Goal: Task Accomplishment & Management: Complete application form

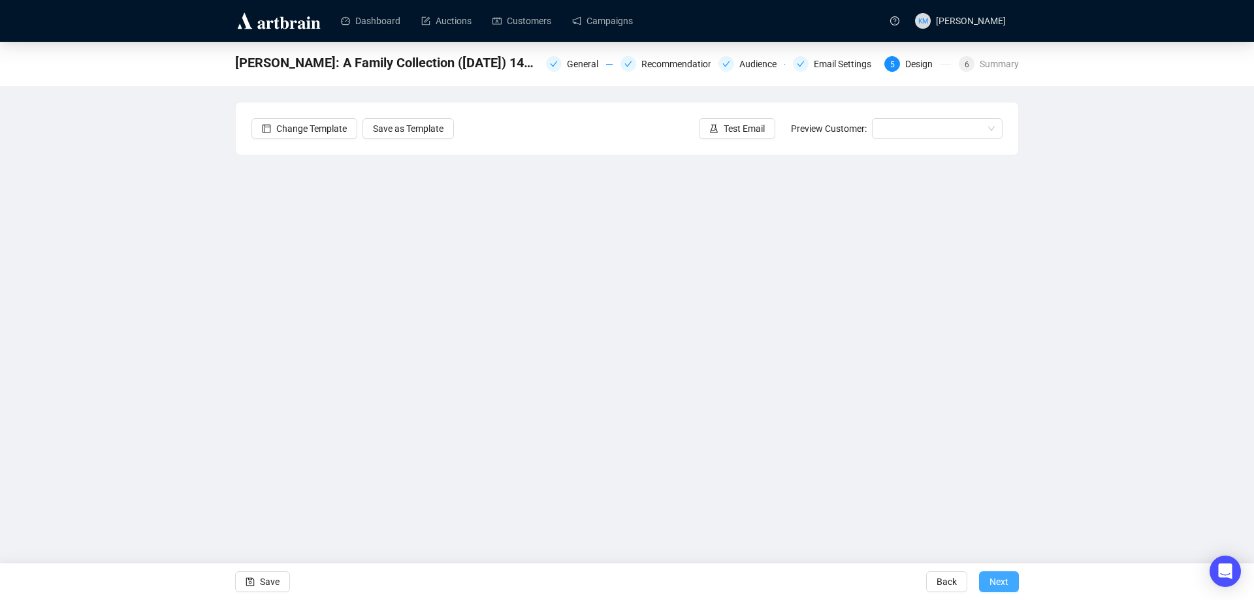
click at [994, 583] on span "Next" at bounding box center [999, 582] width 19 height 37
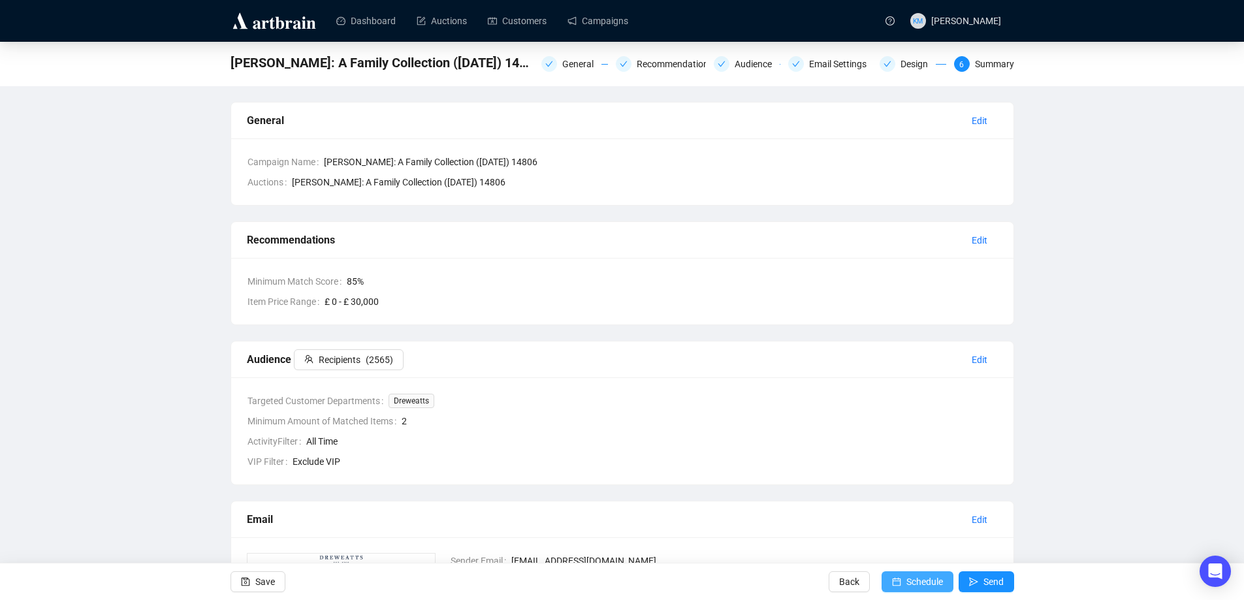
click at [926, 585] on span "Schedule" at bounding box center [925, 582] width 37 height 37
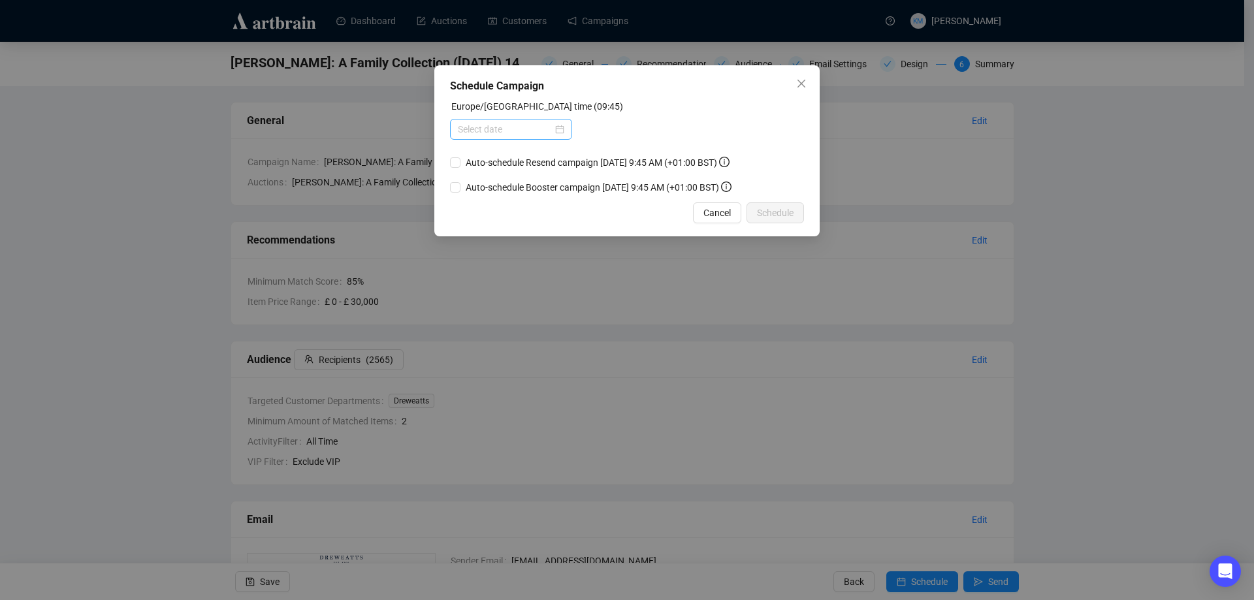
click at [568, 130] on div at bounding box center [511, 129] width 122 height 21
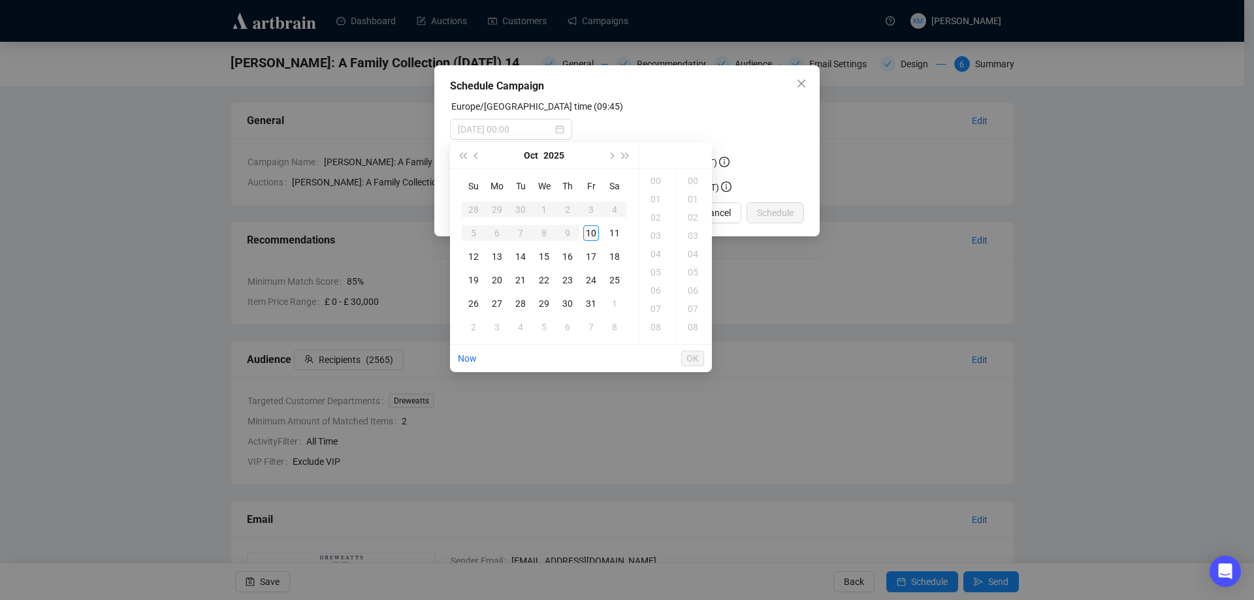
click at [594, 232] on div "10" at bounding box center [591, 233] width 16 height 16
click at [655, 261] on div "18" at bounding box center [656, 262] width 31 height 18
click at [697, 219] on div "18" at bounding box center [694, 217] width 31 height 18
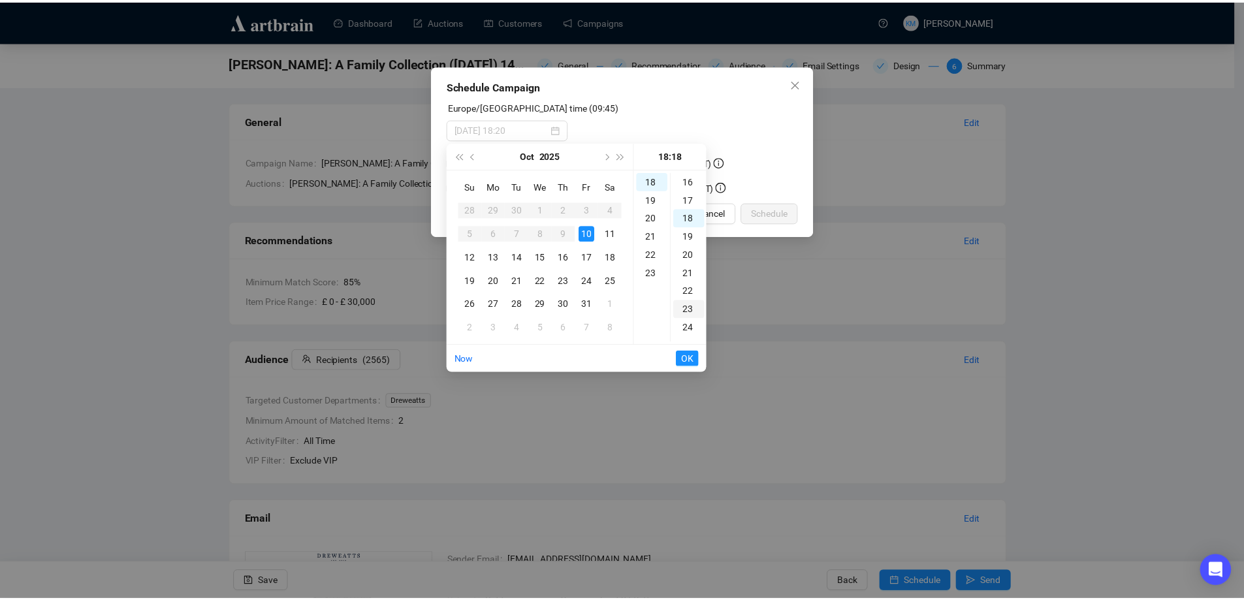
scroll to position [329, 0]
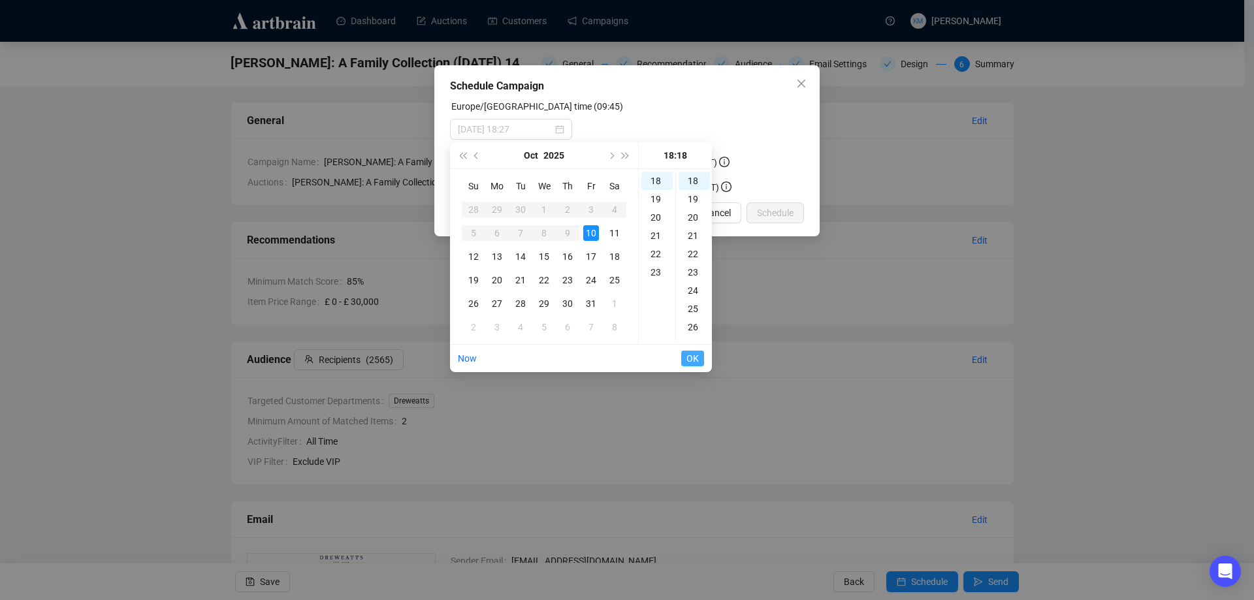
type input "[DATE] 18:18"
click at [694, 356] on span "OK" at bounding box center [693, 358] width 12 height 25
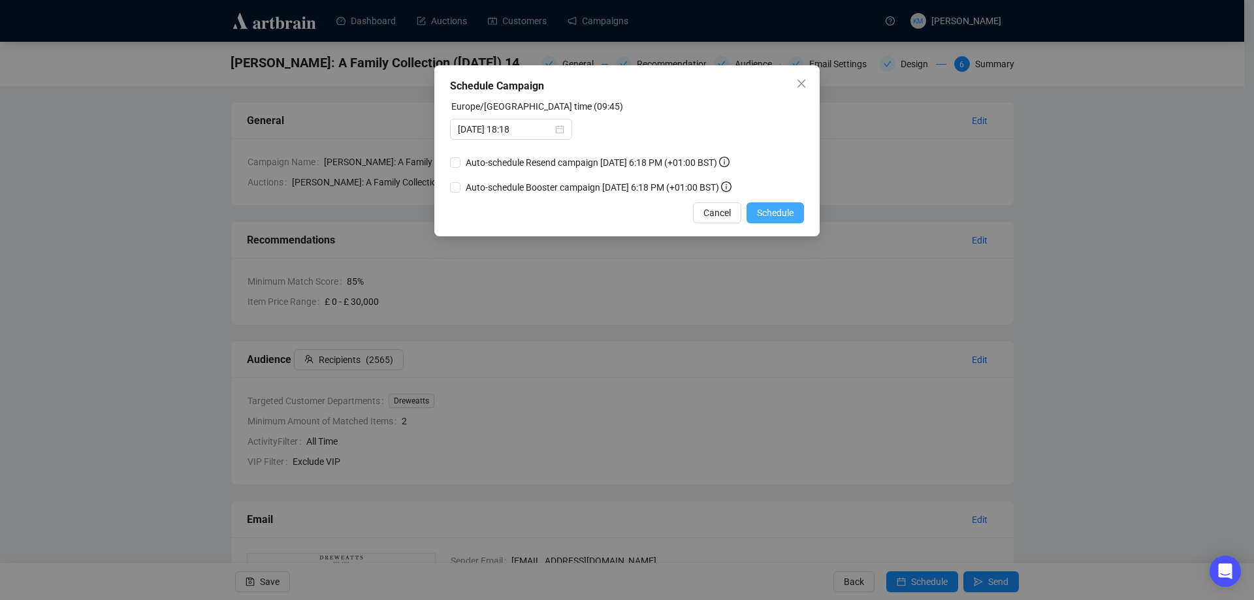
click at [785, 211] on span "Schedule" at bounding box center [775, 213] width 37 height 14
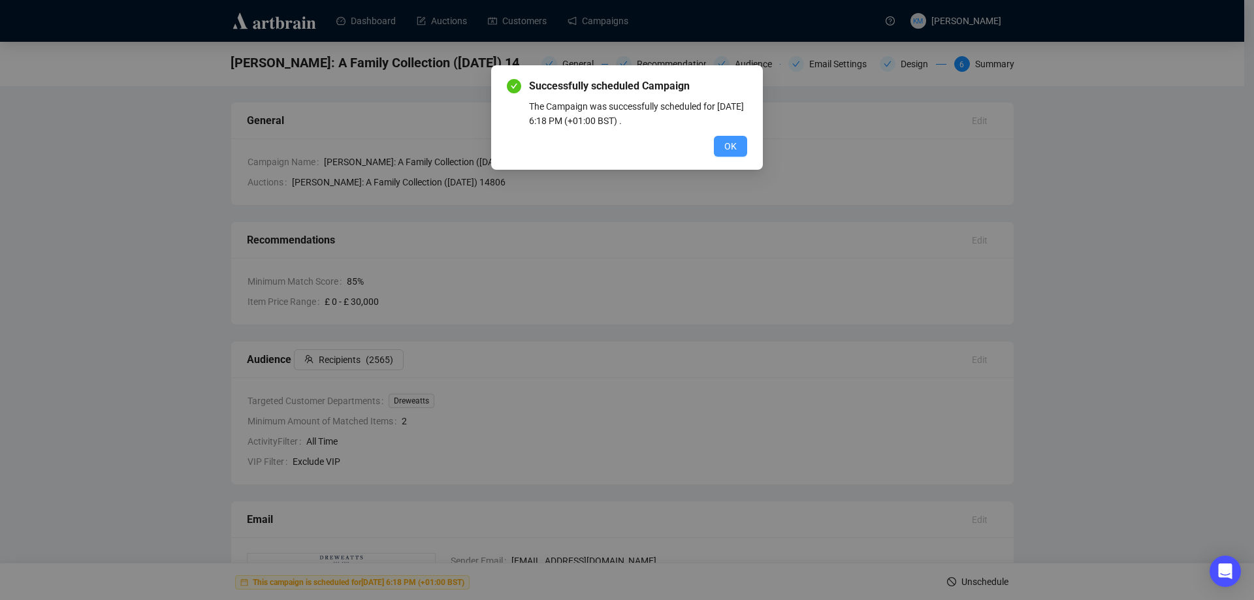
click at [734, 146] on span "OK" at bounding box center [730, 146] width 12 height 14
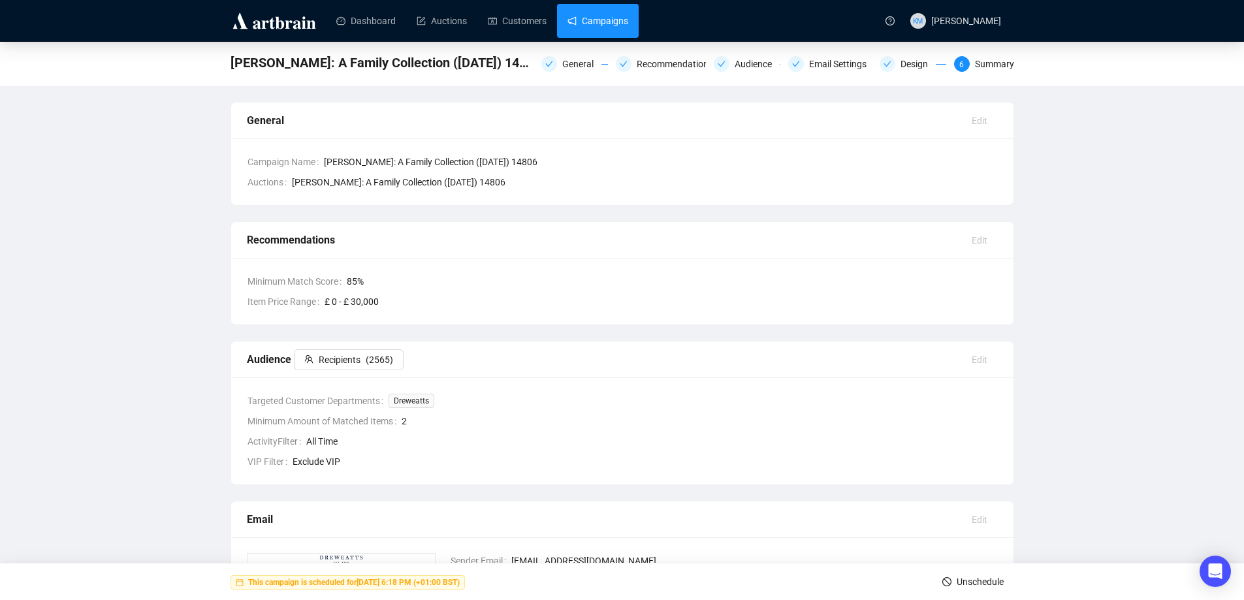
click at [589, 25] on link "Campaigns" at bounding box center [598, 21] width 61 height 34
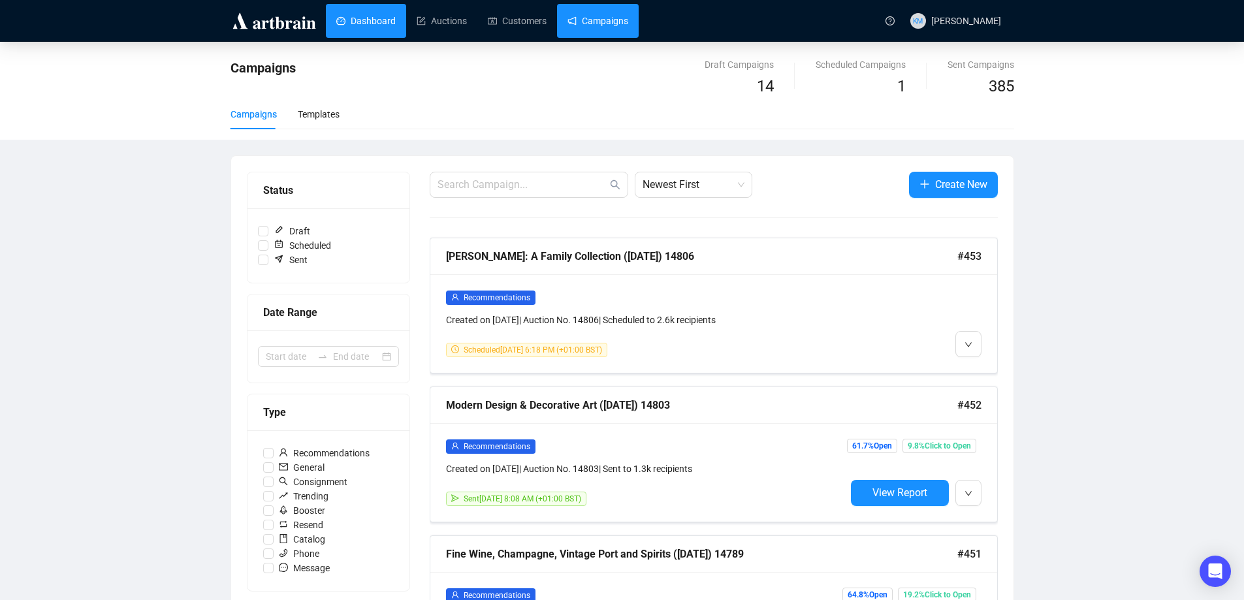
click at [396, 25] on link "Dashboard" at bounding box center [365, 21] width 59 height 34
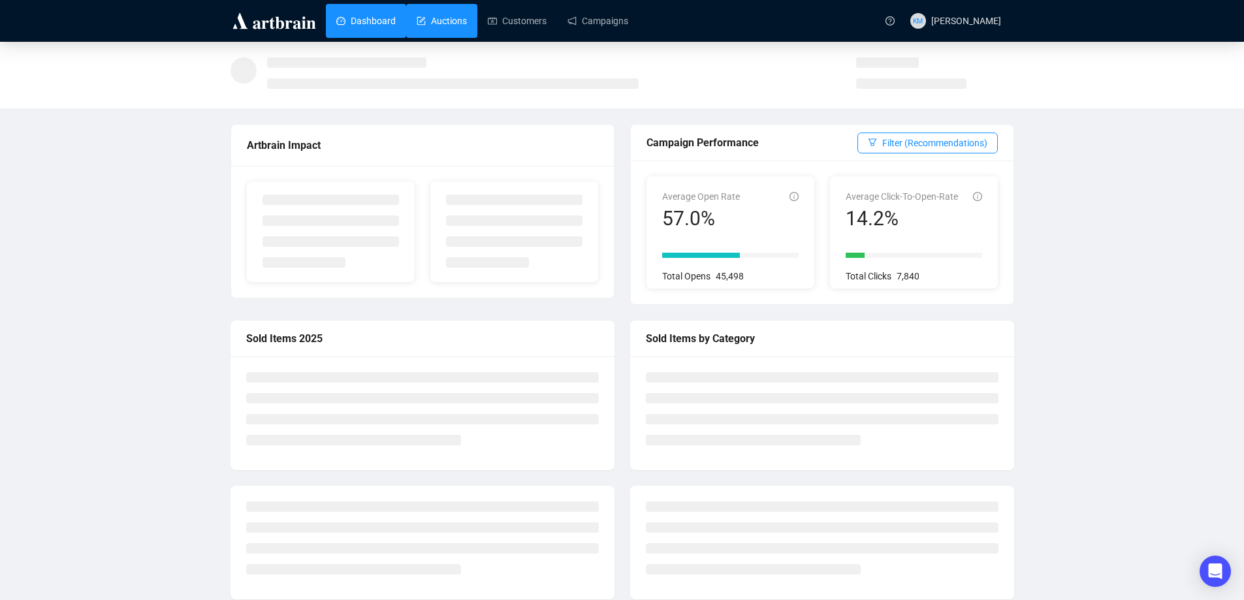
click at [440, 24] on link "Auctions" at bounding box center [442, 21] width 50 height 34
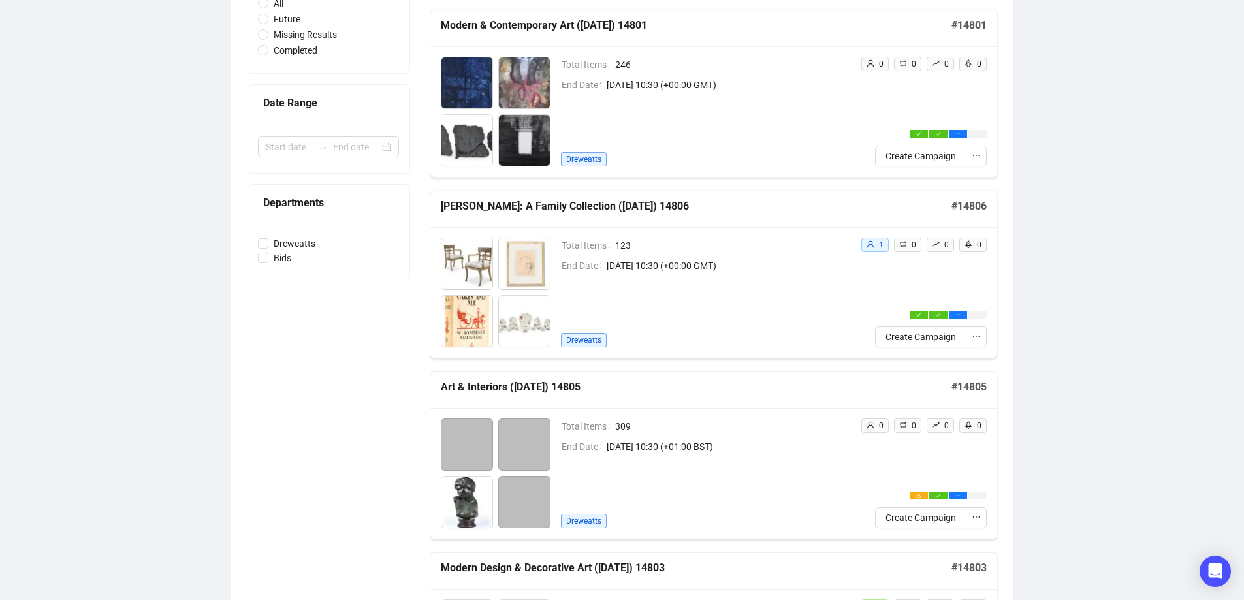
scroll to position [261, 0]
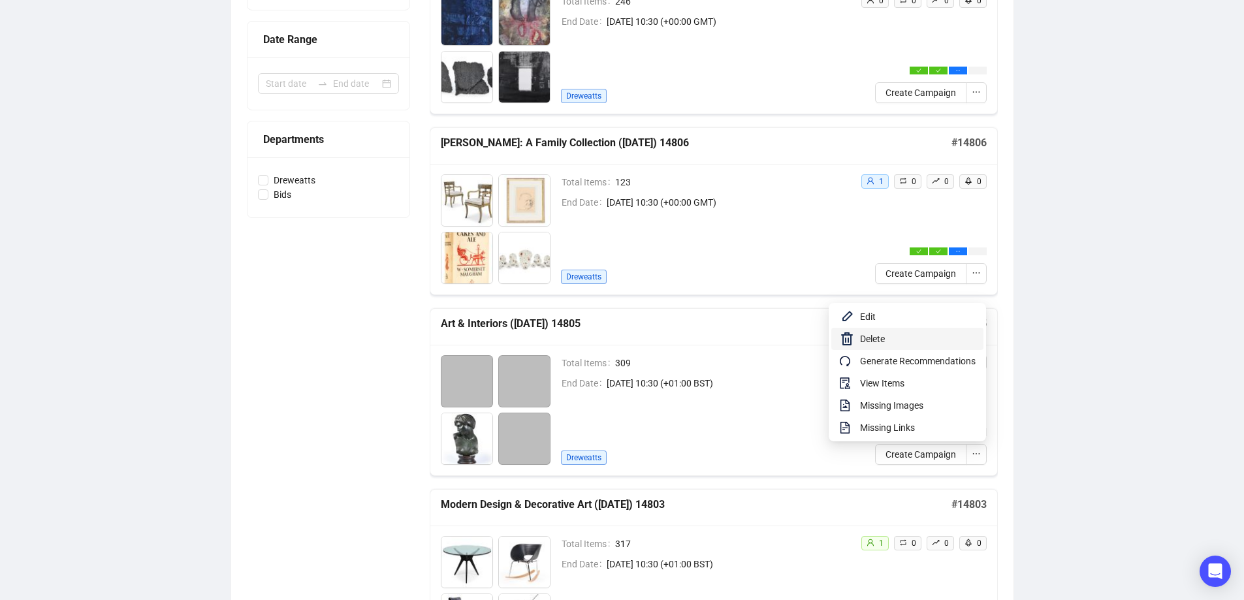
click at [877, 342] on span "Delete" at bounding box center [918, 339] width 116 height 14
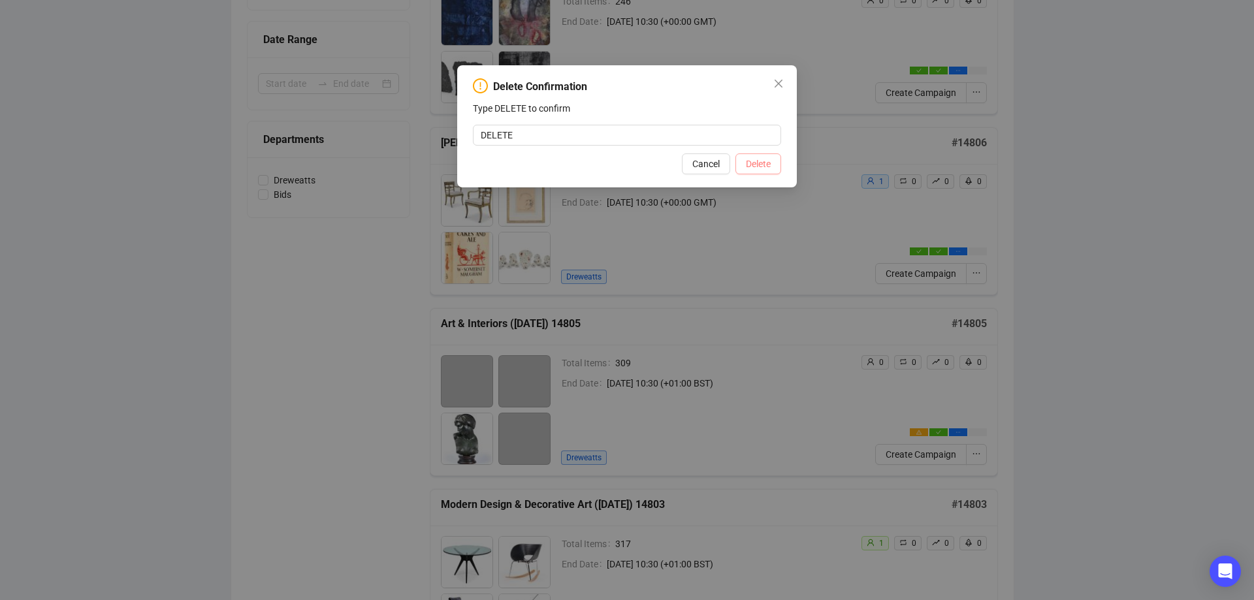
type input "DELETE"
click at [755, 163] on span "Delete" at bounding box center [758, 164] width 25 height 14
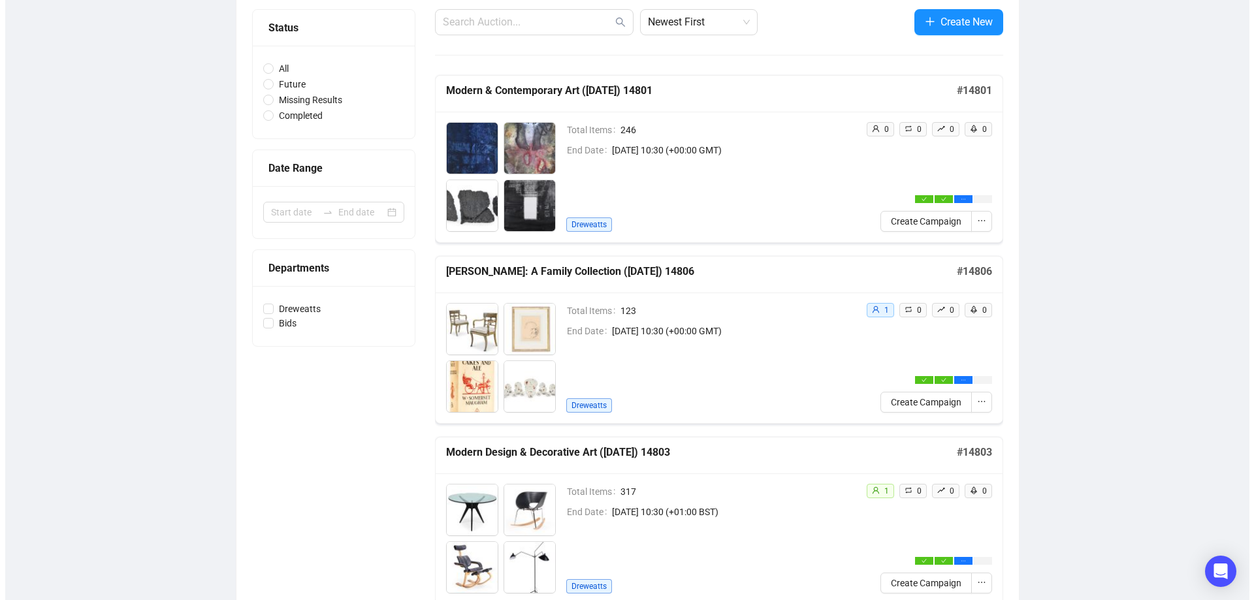
scroll to position [0, 0]
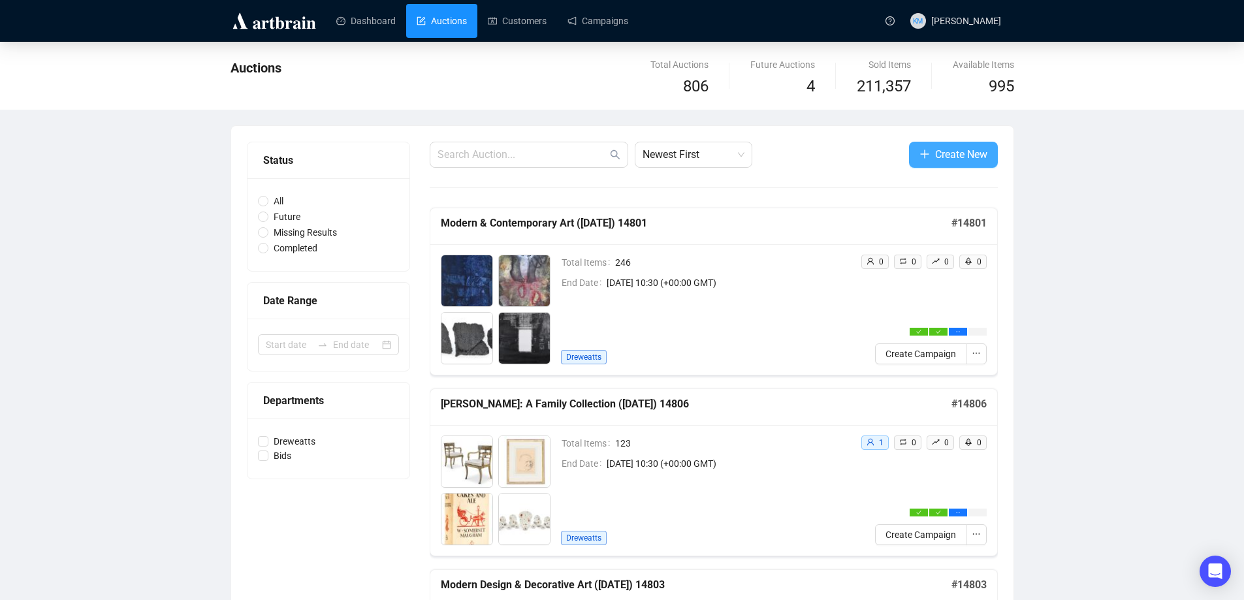
click at [940, 148] on span "Create New" at bounding box center [961, 154] width 52 height 16
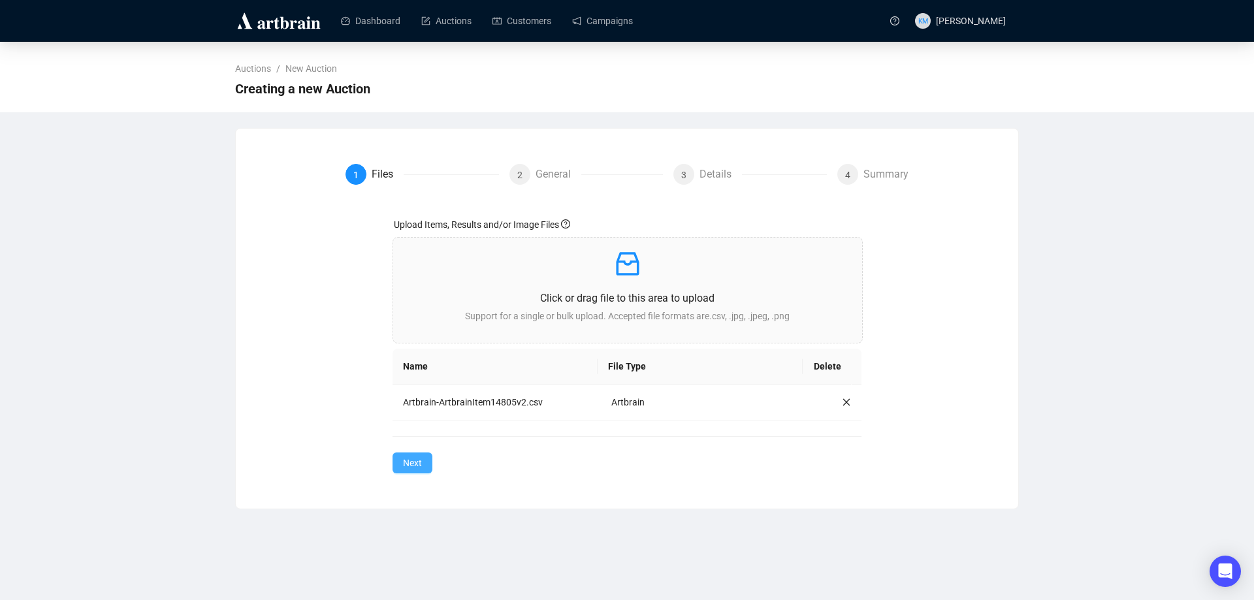
click at [405, 460] on span "Next" at bounding box center [412, 463] width 19 height 14
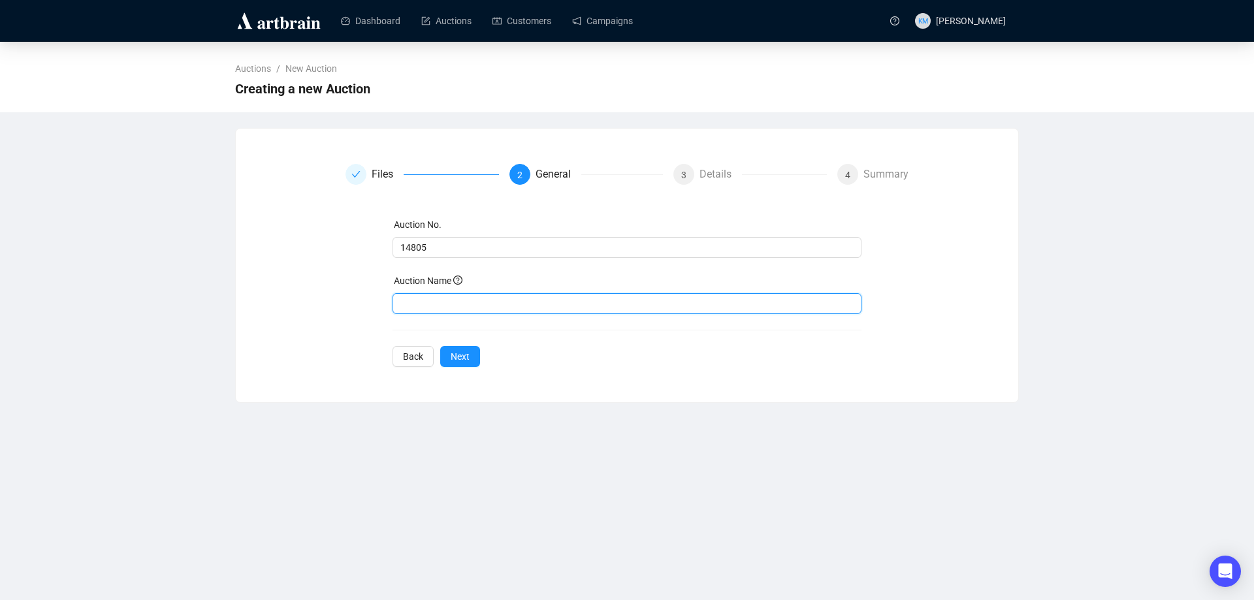
click at [472, 302] on input "text" at bounding box center [628, 303] width 470 height 21
type input "a"
type input "Art & Interiors ([DATE]) 14805"
click at [473, 357] on button "Next" at bounding box center [460, 356] width 40 height 21
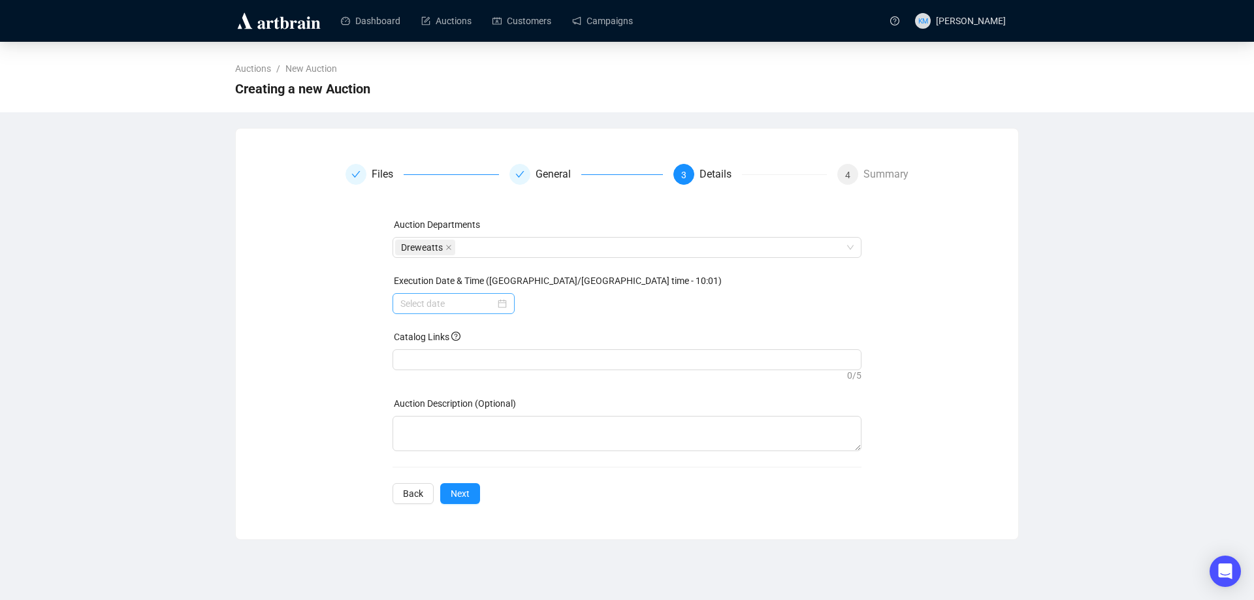
click at [512, 300] on div at bounding box center [454, 303] width 122 height 21
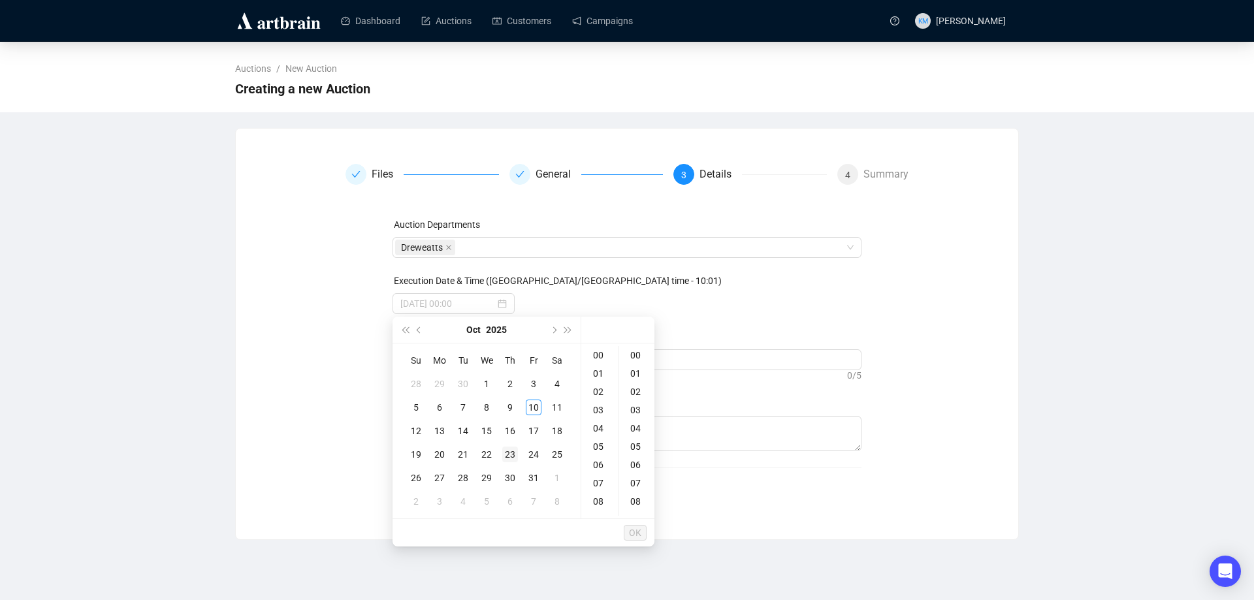
click at [511, 453] on div "23" at bounding box center [510, 455] width 16 height 16
click at [606, 407] on div "10" at bounding box center [599, 407] width 31 height 18
click at [640, 446] on div "30" at bounding box center [636, 447] width 31 height 18
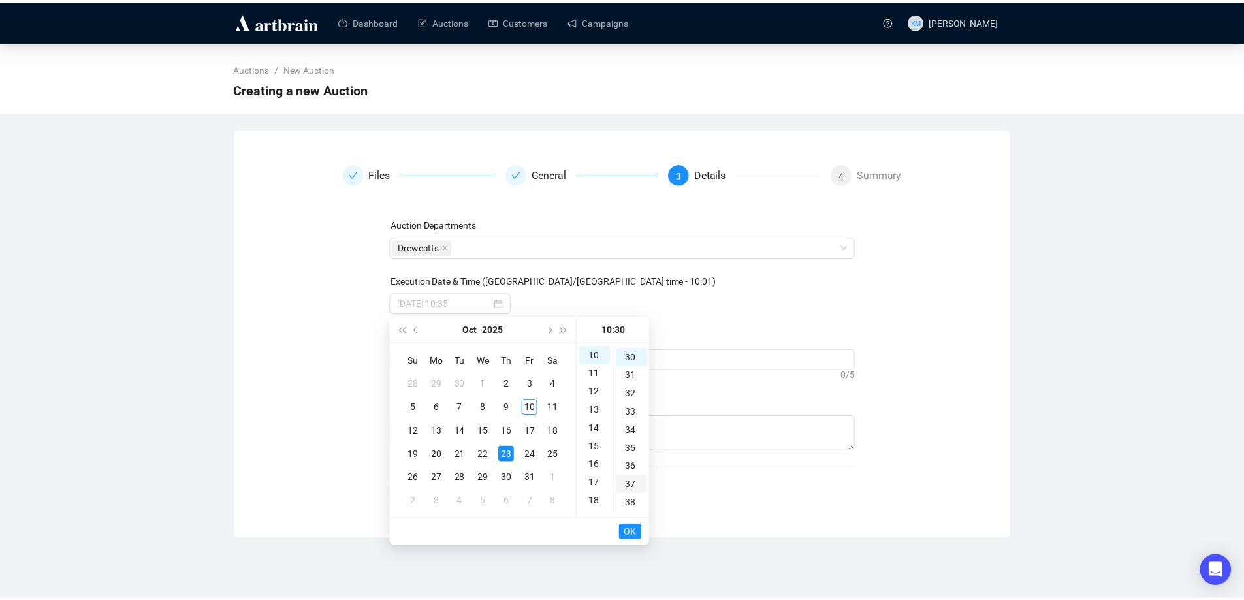
scroll to position [549, 0]
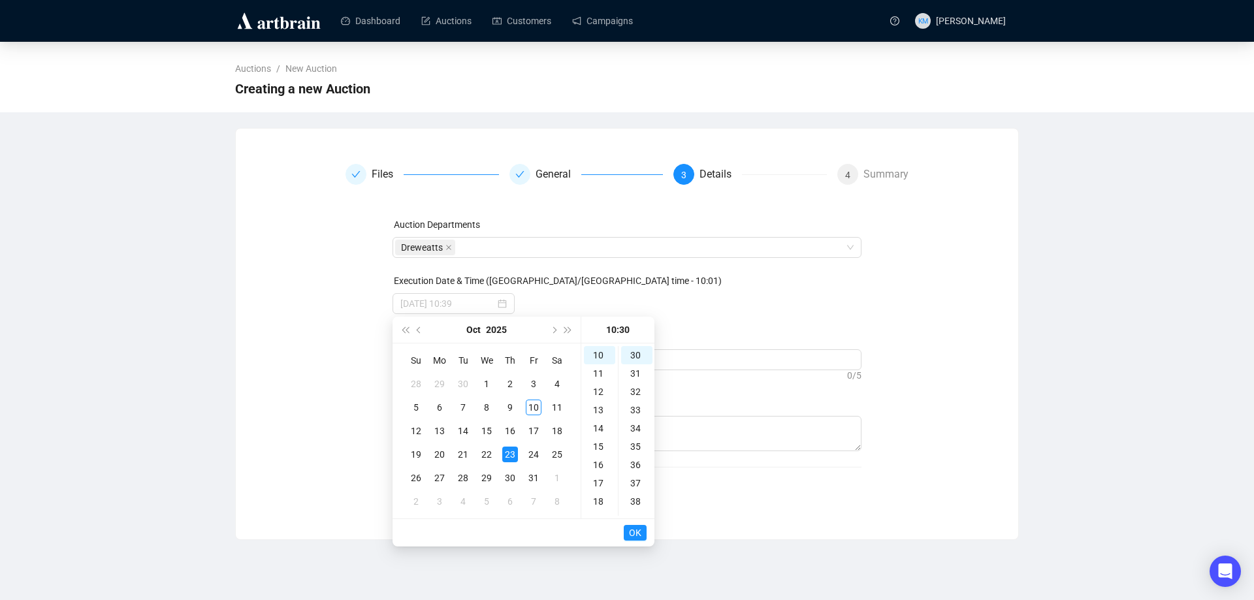
type input "[DATE] 10:30"
click at [638, 532] on span "OK" at bounding box center [635, 533] width 12 height 25
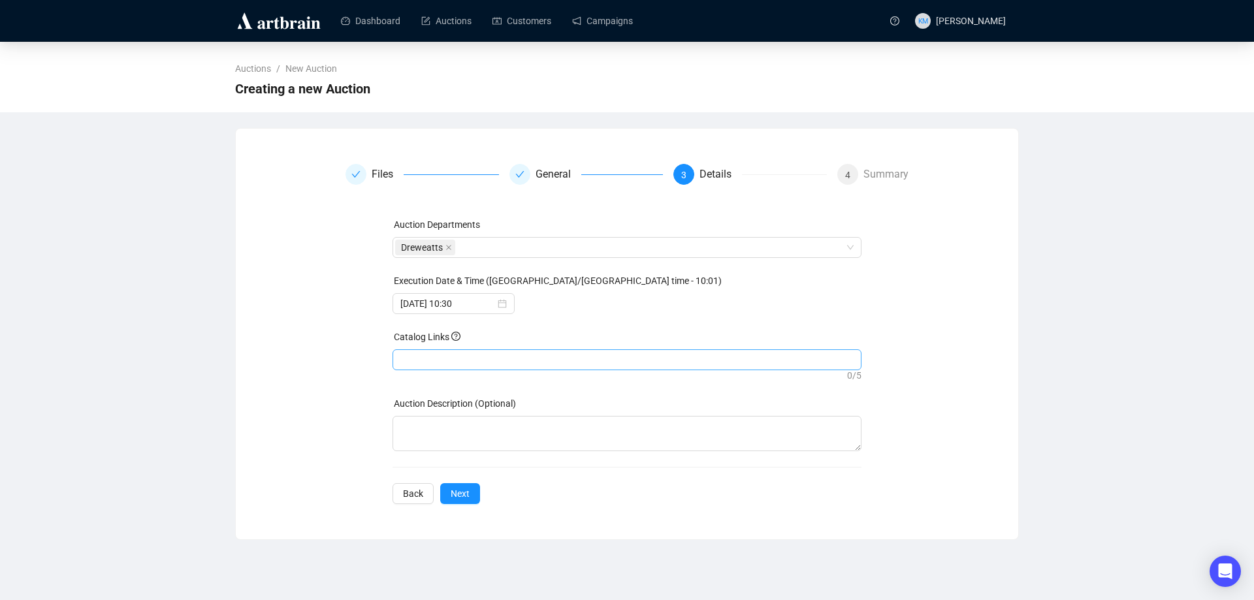
click at [433, 360] on div at bounding box center [627, 360] width 464 height 18
paste input "[URL][DOMAIN_NAME]"
type input "[URL][DOMAIN_NAME]"
click at [462, 489] on span "Next" at bounding box center [460, 494] width 19 height 14
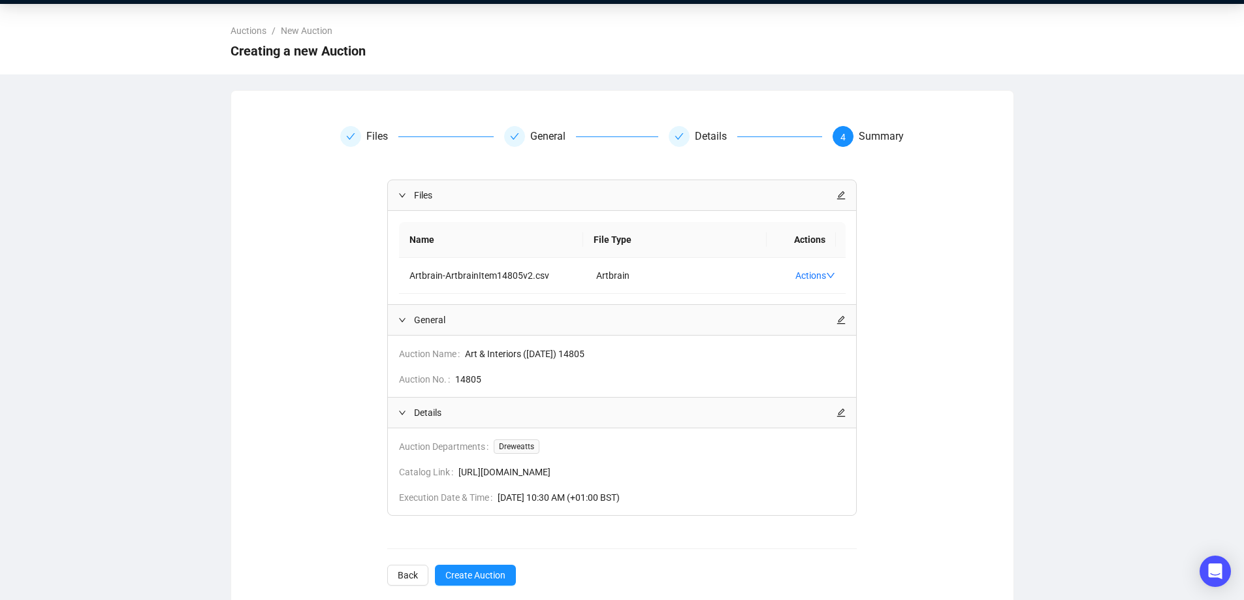
scroll to position [59, 0]
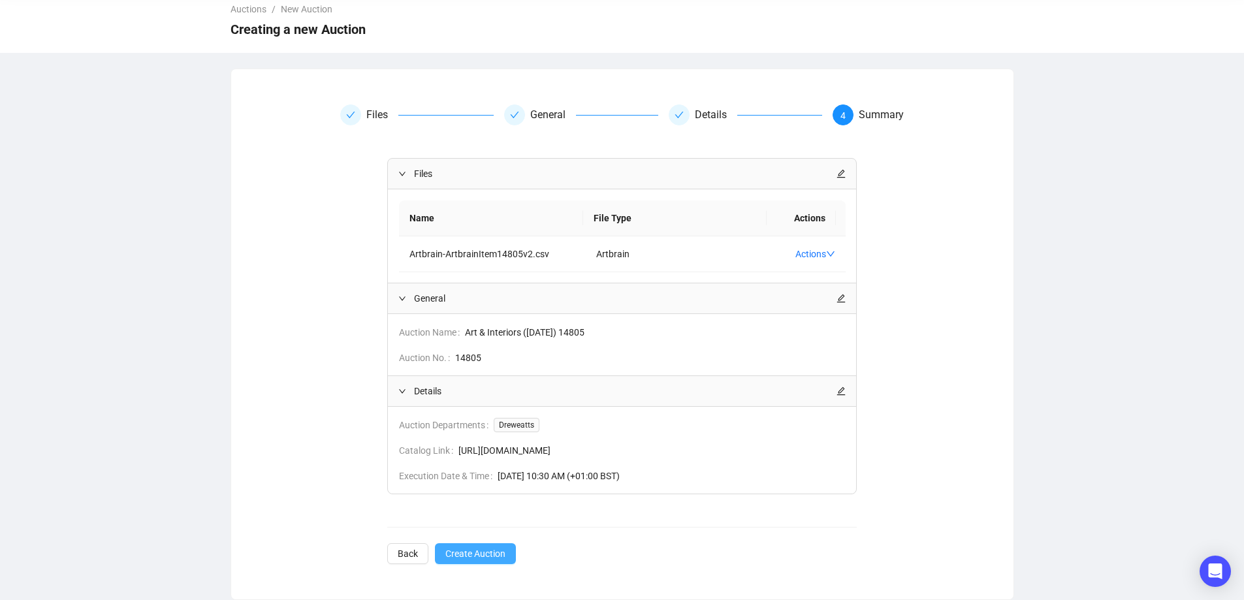
click at [473, 552] on span "Create Auction" at bounding box center [476, 554] width 60 height 14
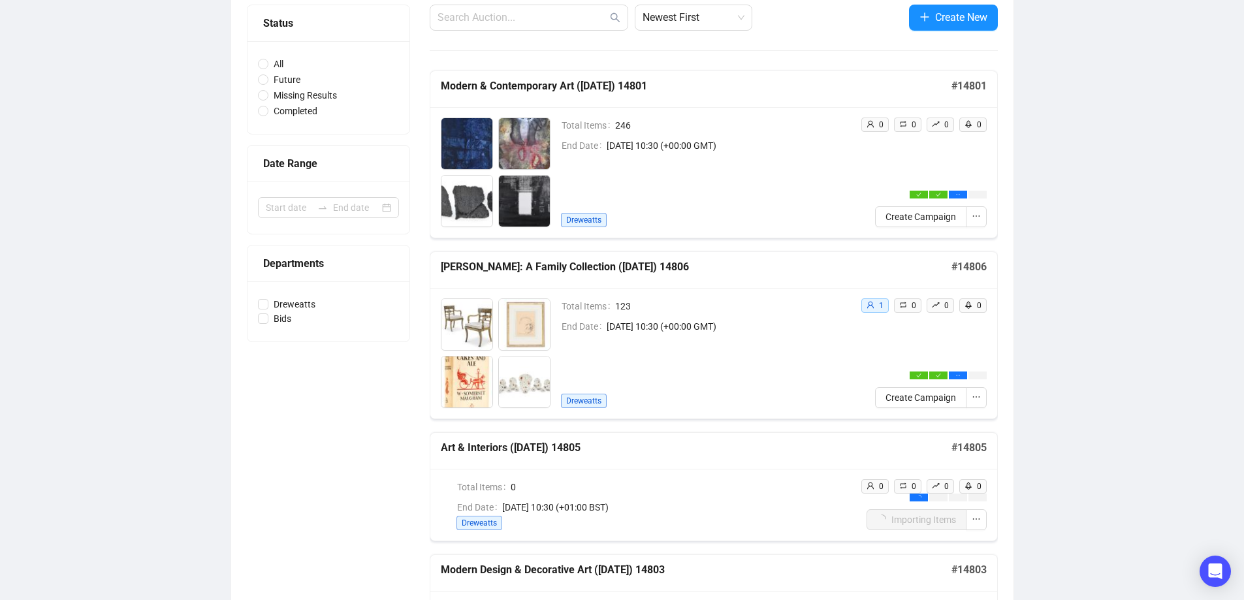
scroll to position [321, 0]
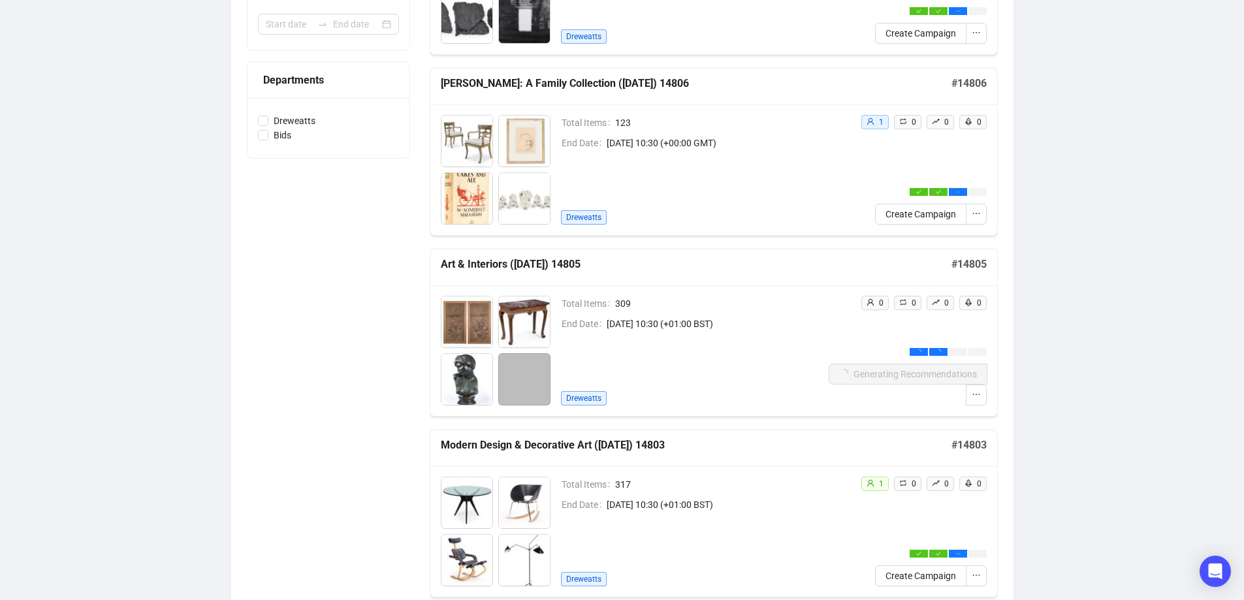
click at [502, 316] on img at bounding box center [524, 322] width 51 height 51
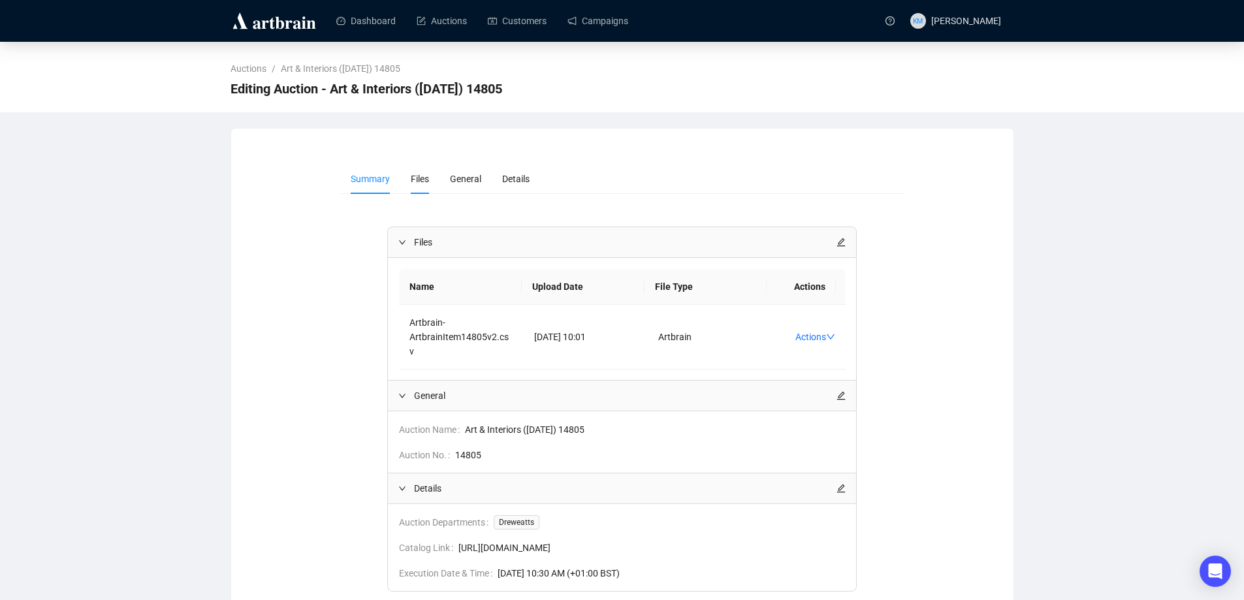
click at [420, 177] on span "Files" at bounding box center [420, 179] width 18 height 10
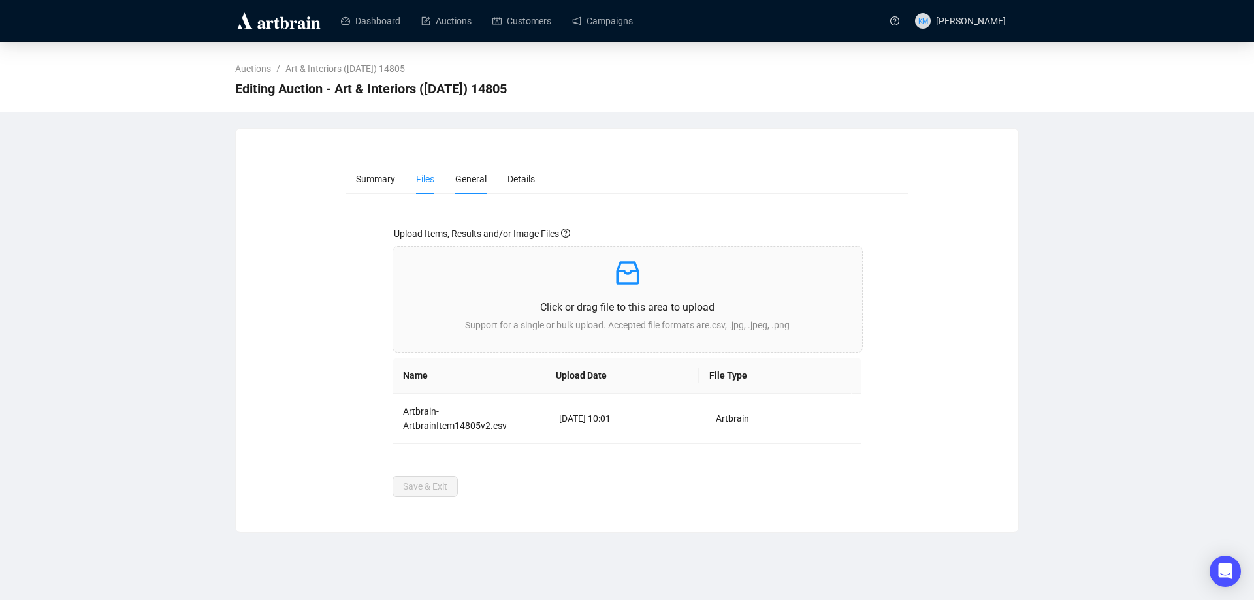
click at [464, 184] on span "General" at bounding box center [470, 179] width 31 height 10
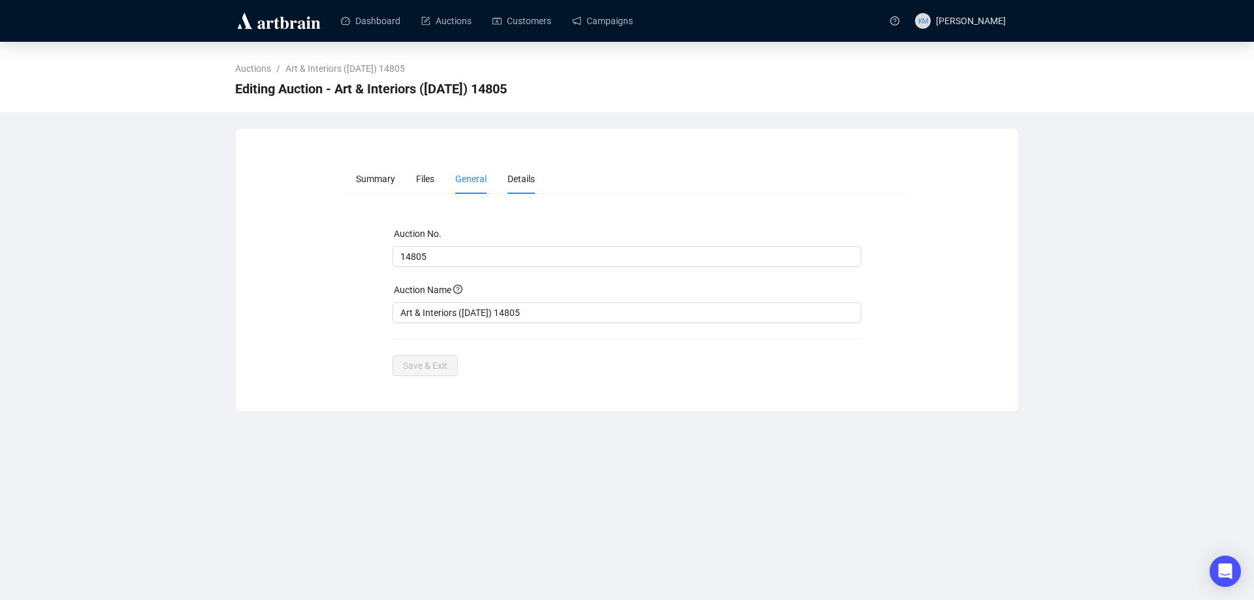
click at [529, 181] on span "Details" at bounding box center [521, 179] width 27 height 10
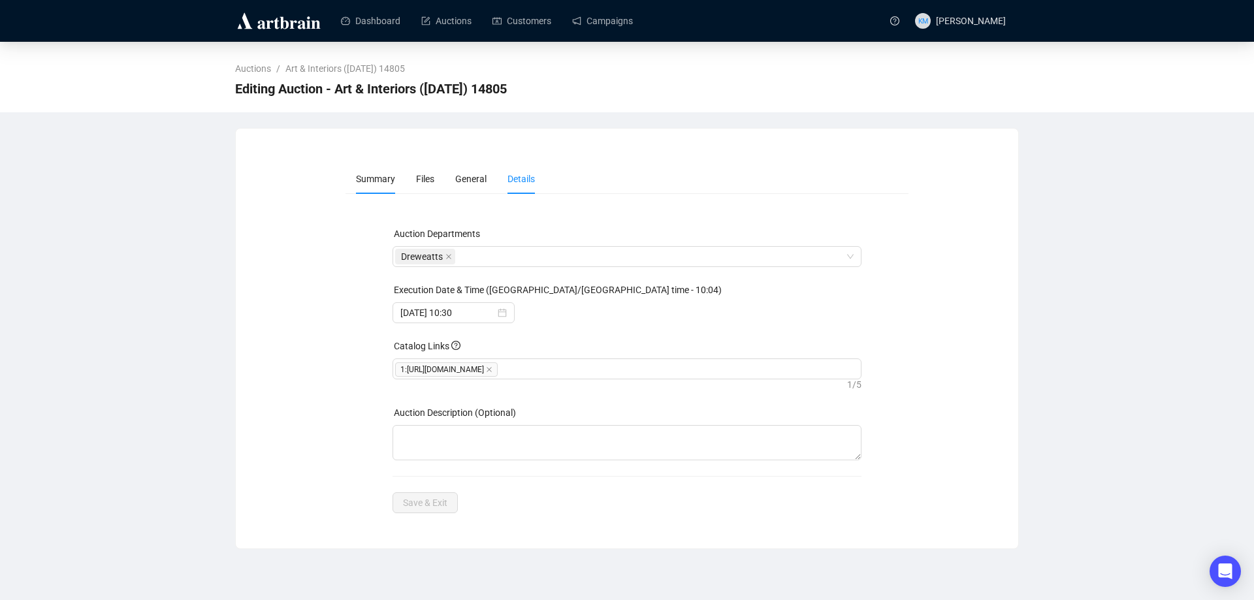
click at [391, 182] on span "Summary" at bounding box center [375, 179] width 39 height 10
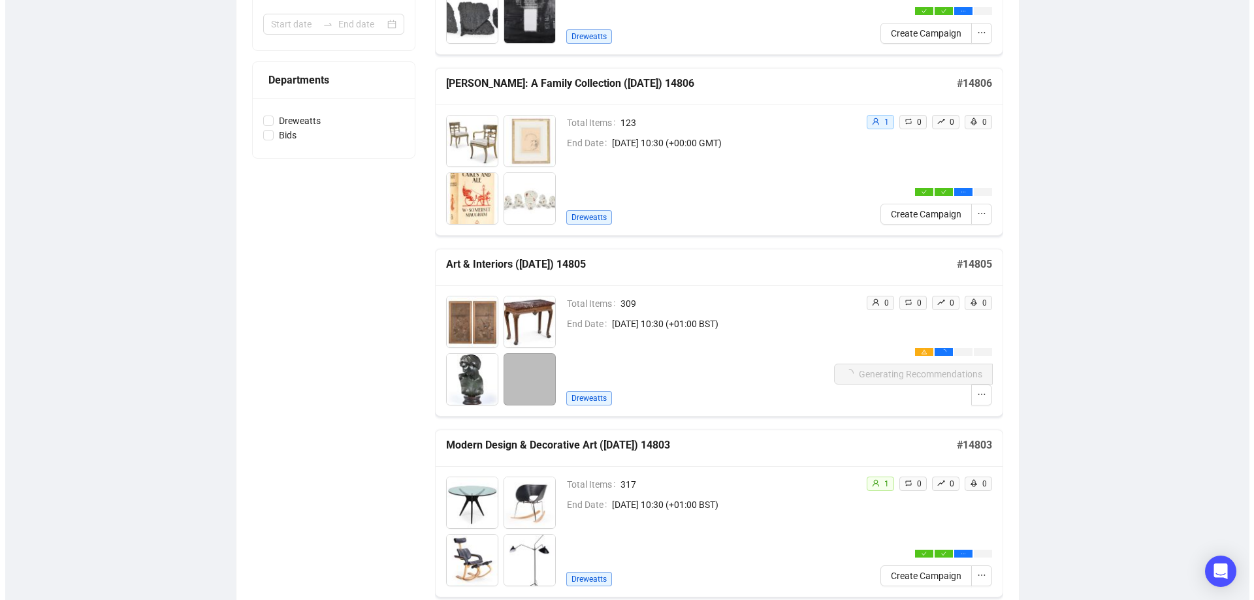
scroll to position [422, 0]
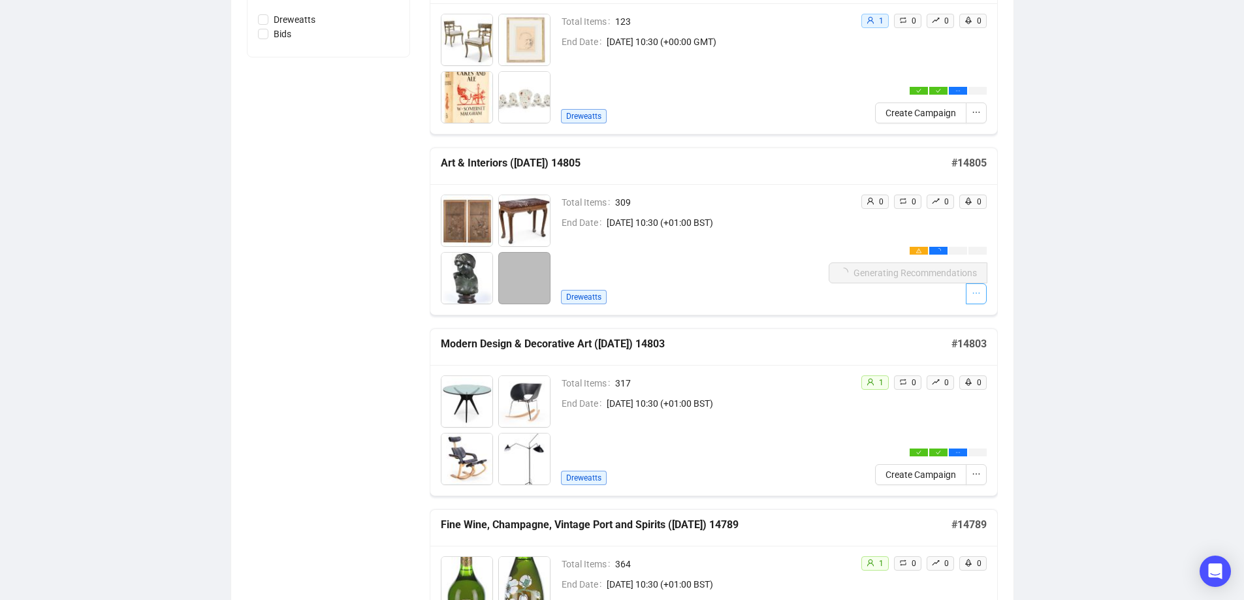
click at [977, 293] on icon "ellipsis" at bounding box center [976, 293] width 9 height 9
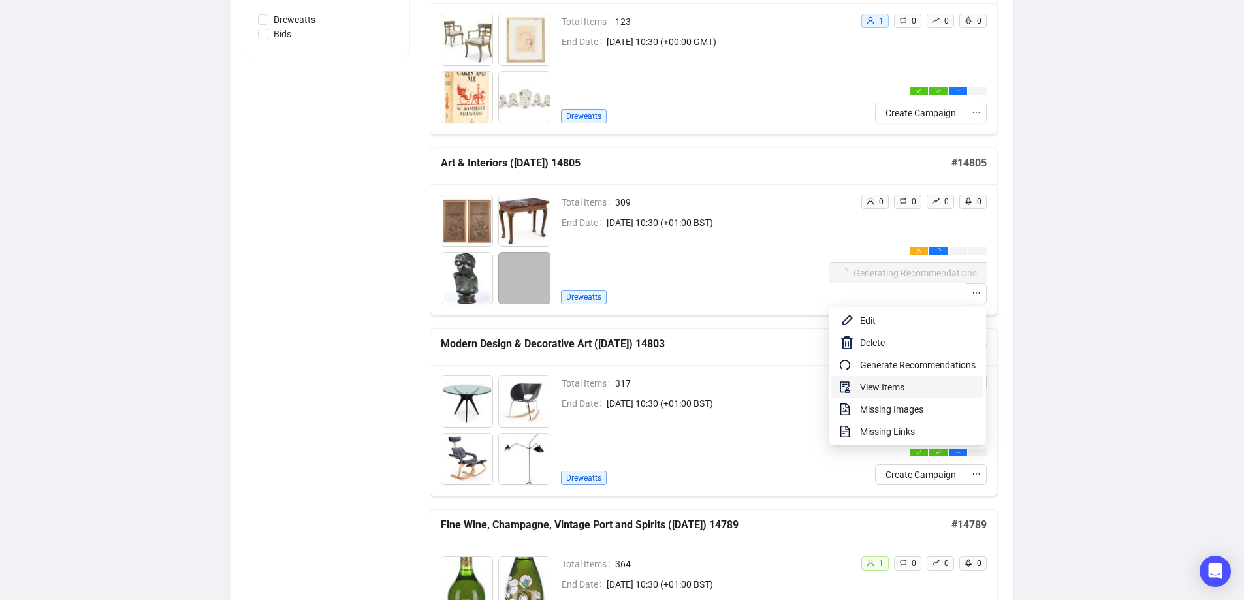
click at [908, 385] on span "View Items" at bounding box center [918, 387] width 116 height 14
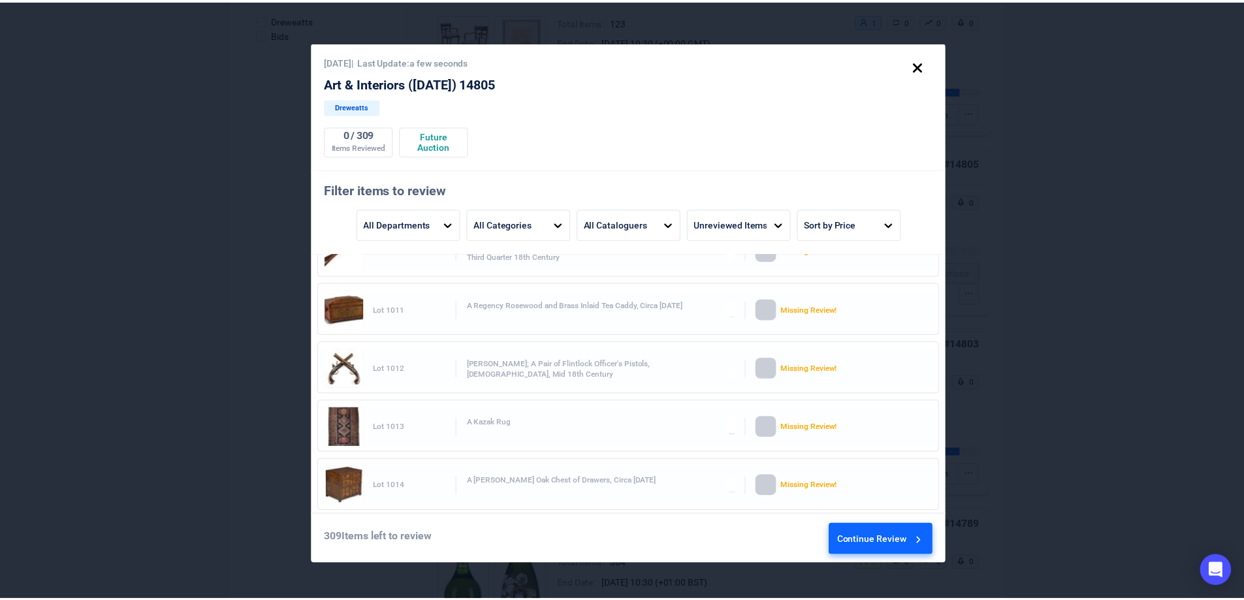
scroll to position [605, 0]
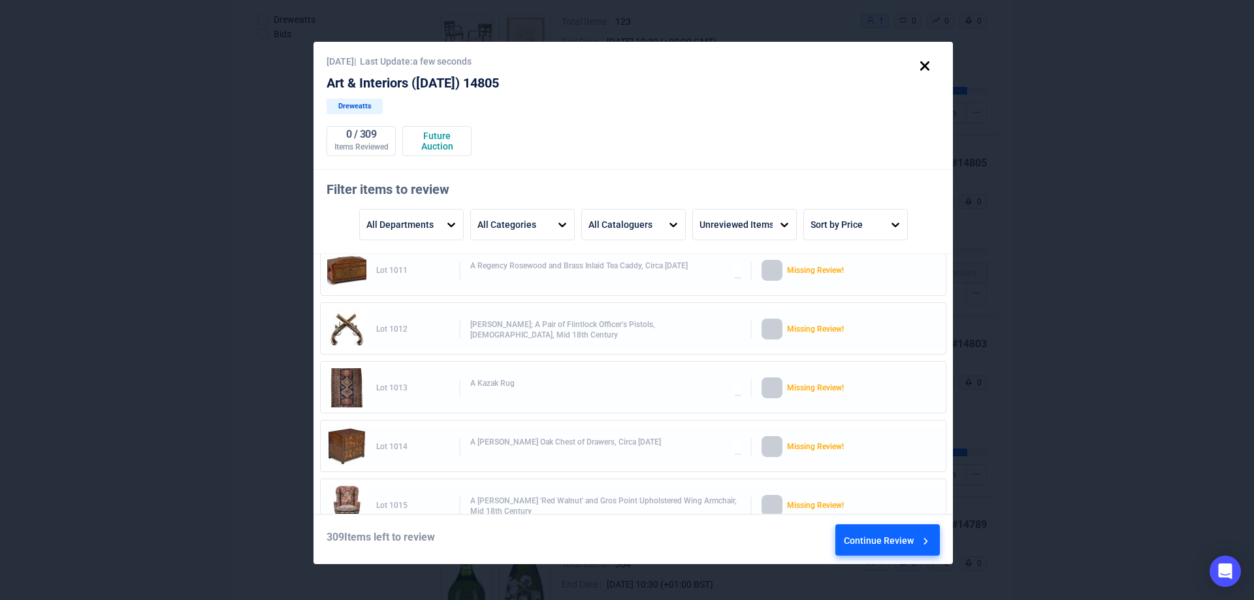
click at [926, 71] on icon at bounding box center [925, 66] width 22 height 22
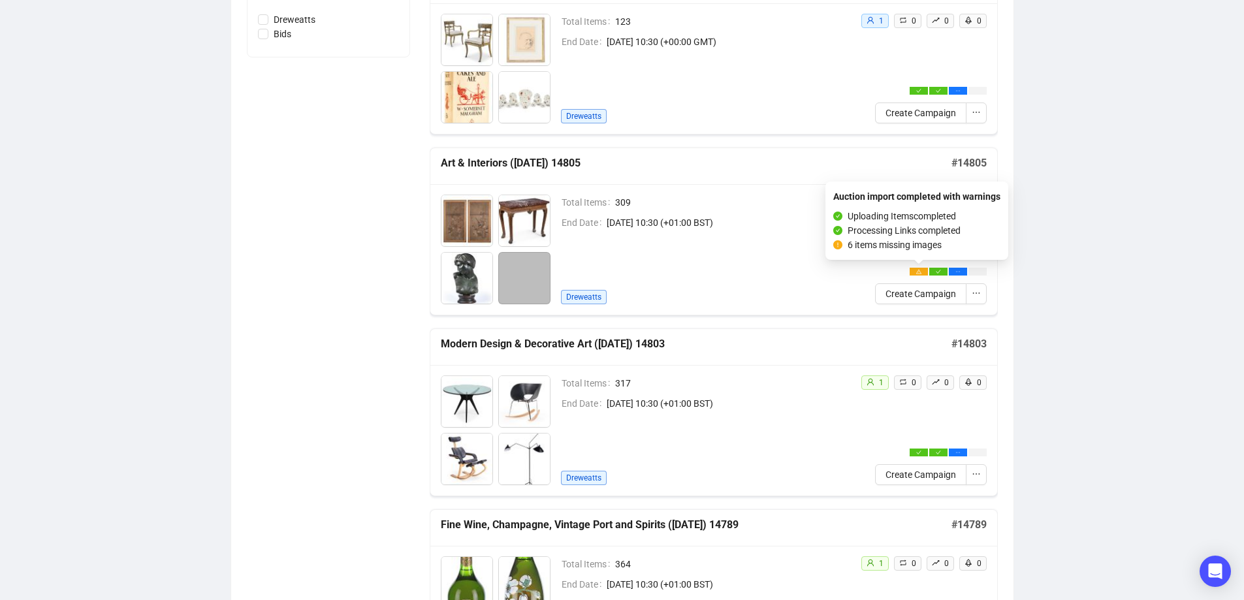
click at [913, 272] on div at bounding box center [919, 272] width 18 height 8
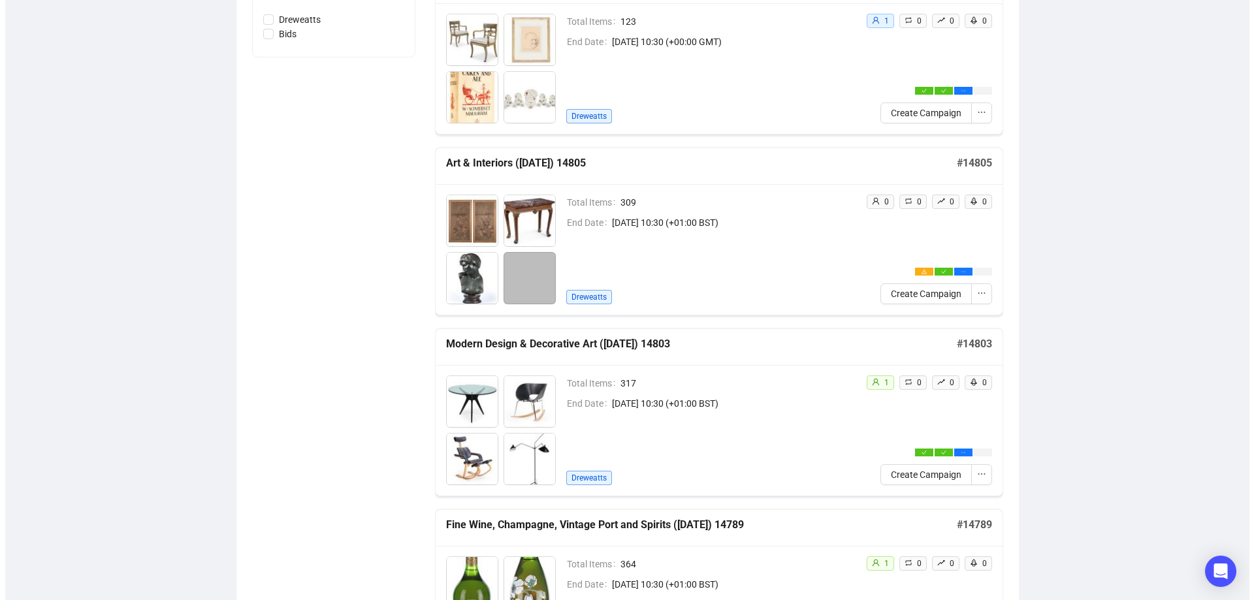
scroll to position [423, 0]
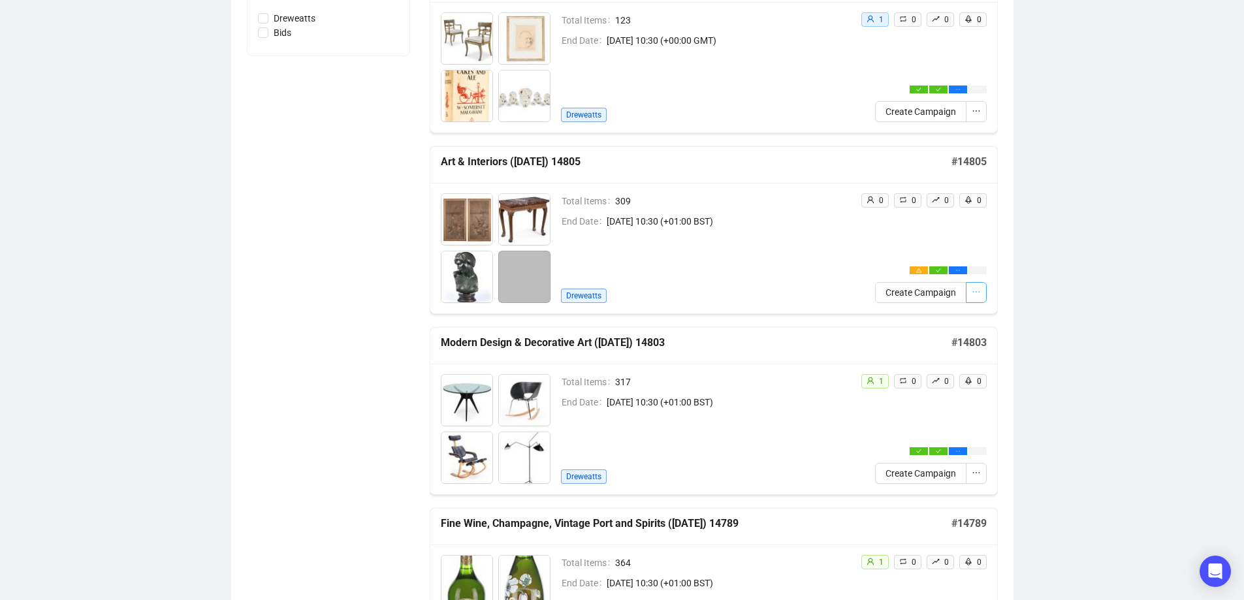
click at [980, 289] on icon "ellipsis" at bounding box center [976, 291] width 9 height 9
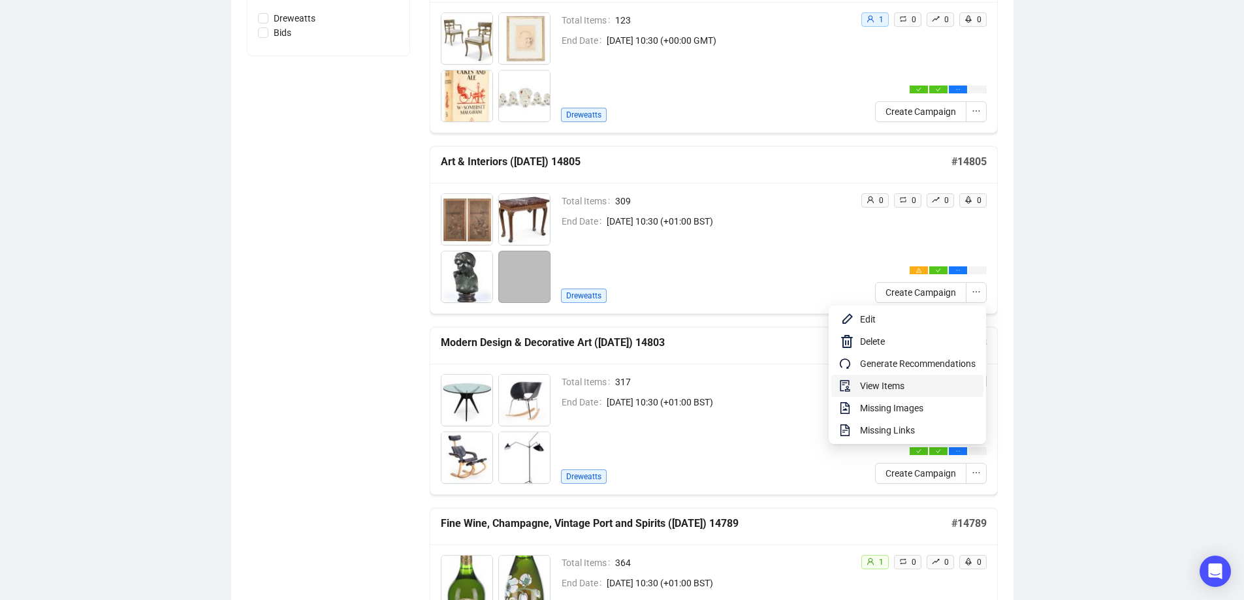
click at [905, 387] on span "View Items" at bounding box center [918, 386] width 116 height 14
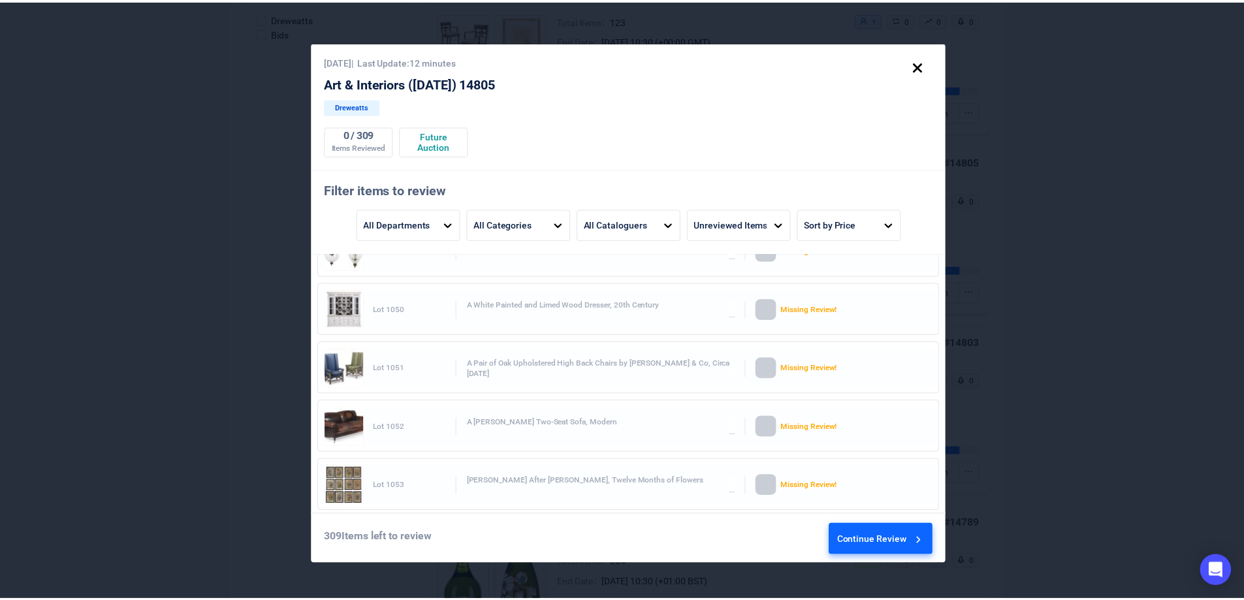
scroll to position [2861, 0]
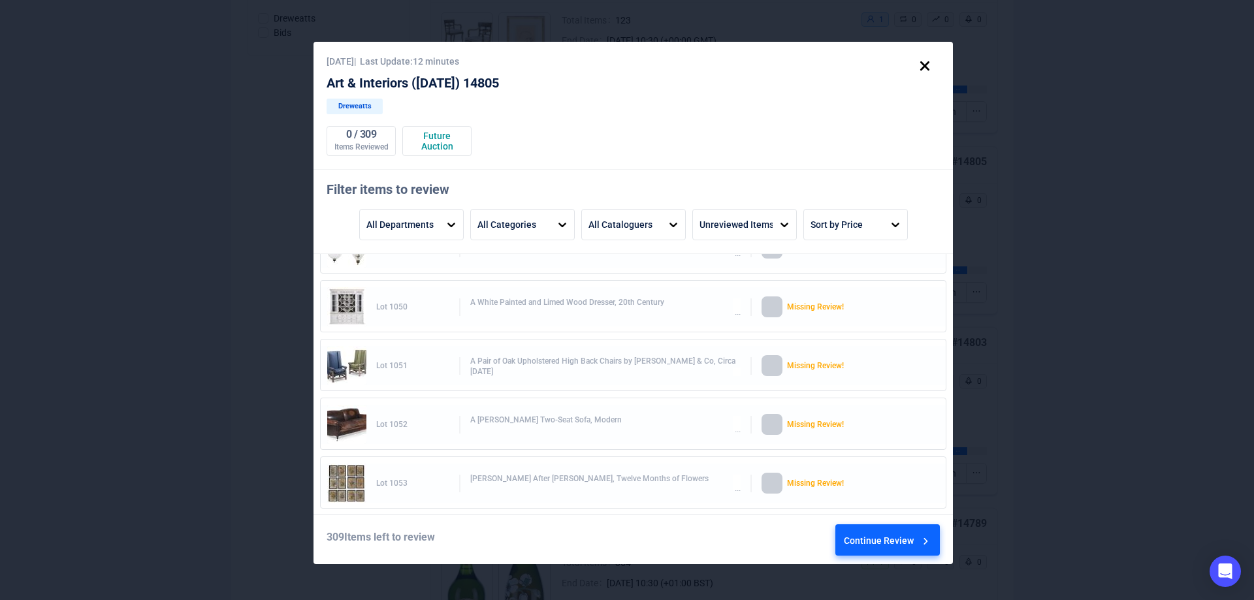
click at [928, 65] on icon at bounding box center [925, 66] width 22 height 22
